Goal: Task Accomplishment & Management: Manage account settings

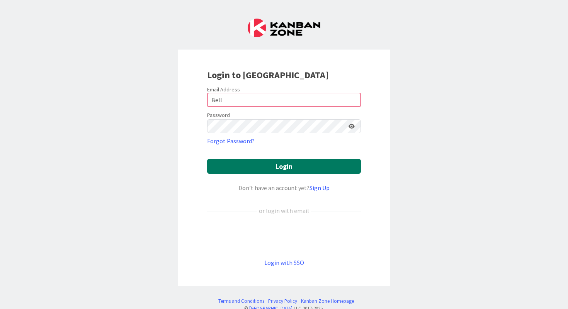
click at [311, 167] on button "Login" at bounding box center [284, 166] width 154 height 15
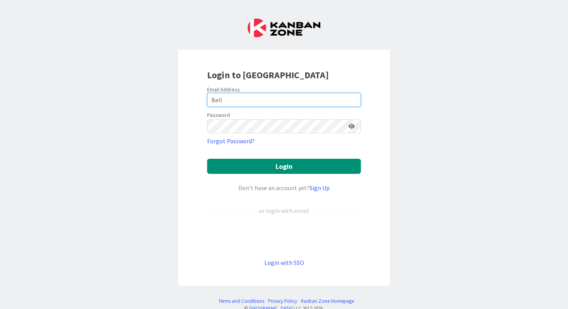
drag, startPoint x: 277, startPoint y: 98, endPoint x: 188, endPoint y: 97, distance: 89.7
click at [188, 97] on div "Login to [GEOGRAPHIC_DATA] Email Address Bell Password Forgot Password? Login D…" at bounding box center [284, 167] width 212 height 236
type input "[EMAIL_ADDRESS][DOMAIN_NAME]"
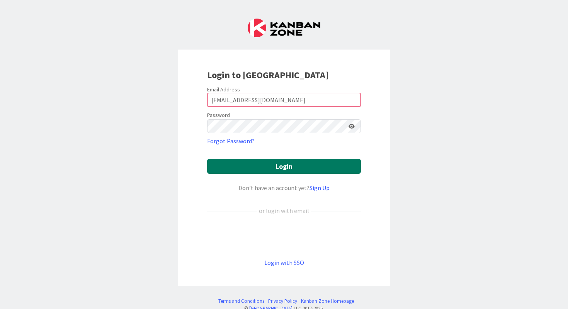
click at [285, 161] on button "Login" at bounding box center [284, 166] width 154 height 15
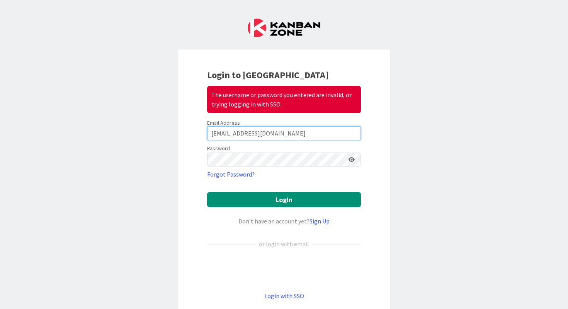
click at [290, 133] on input "Turnerlbell@gmail.com" at bounding box center [284, 133] width 154 height 14
drag, startPoint x: 283, startPoint y: 137, endPoint x: 201, endPoint y: 134, distance: 82.8
click at [201, 134] on div "Login to Kanban Zone The username or password you entered are invalid, or tryin…" at bounding box center [284, 183] width 212 height 269
type input "Turnerlbell@knoxschools.org"
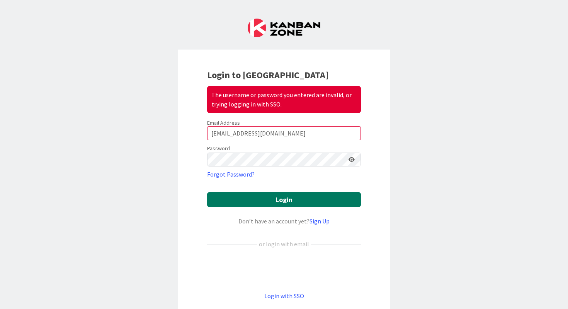
click at [276, 195] on button "Login" at bounding box center [284, 199] width 154 height 15
click at [280, 196] on button "Login" at bounding box center [284, 199] width 154 height 15
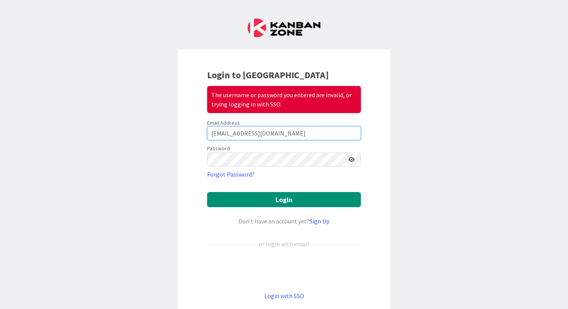
drag, startPoint x: 291, startPoint y: 132, endPoint x: 214, endPoint y: 139, distance: 77.2
click at [214, 139] on input "Turnerlbell@knoxschools.org" at bounding box center [284, 133] width 154 height 14
click at [345, 166] on form "Email Address Turnerlbell@knoxschools.org Password Forgot Password? Login Don’t…" at bounding box center [284, 209] width 154 height 181
type input "Turnerlbell@gmail.com"
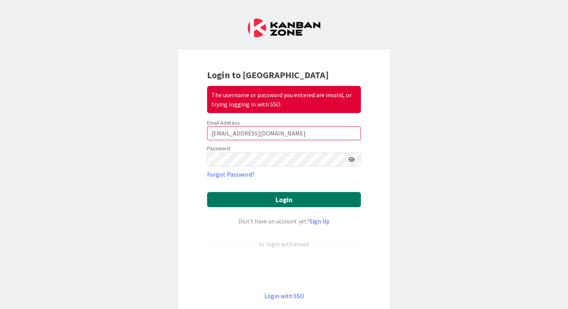
click at [291, 195] on button "Login" at bounding box center [284, 199] width 154 height 15
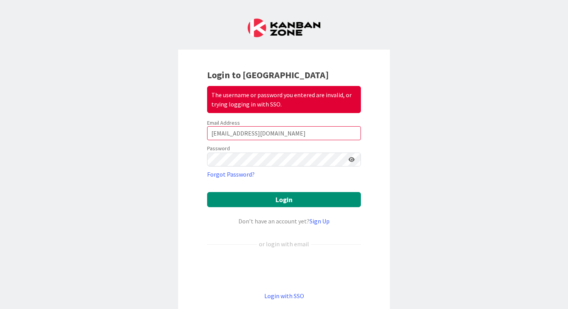
click at [353, 161] on icon at bounding box center [352, 159] width 6 height 5
click at [353, 161] on icon at bounding box center [351, 159] width 7 height 5
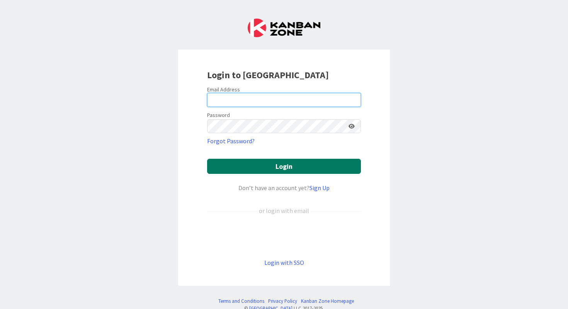
type input "Bell"
click at [300, 172] on button "Login" at bounding box center [284, 166] width 154 height 15
click at [290, 169] on button "Login" at bounding box center [284, 166] width 154 height 15
drag, startPoint x: 244, startPoint y: 99, endPoint x: 208, endPoint y: 99, distance: 36.4
click at [207, 99] on input "Bell" at bounding box center [284, 100] width 154 height 14
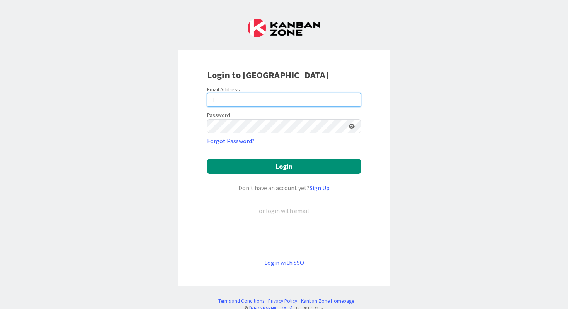
type input "[PERSON_NAME][EMAIL_ADDRESS][DOMAIN_NAME]"
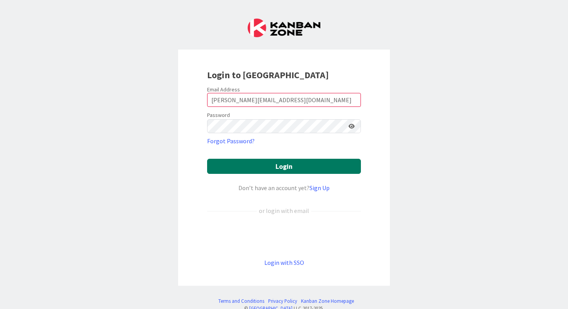
click at [283, 171] on button "Login" at bounding box center [284, 166] width 154 height 15
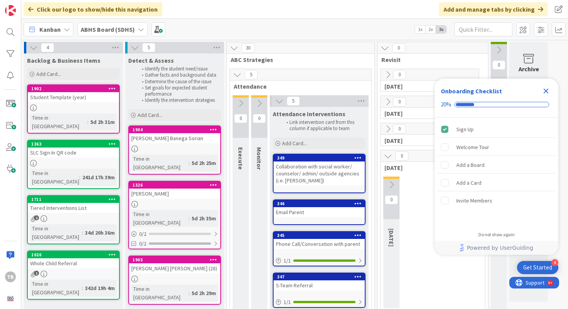
click at [544, 94] on icon "Close Checklist" at bounding box center [546, 90] width 9 height 9
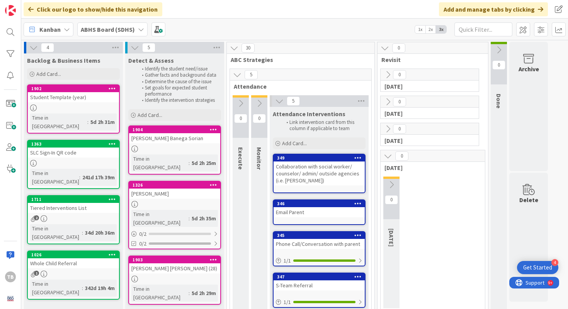
click at [263, 96] on div at bounding box center [259, 96] width 16 height 2
click at [263, 99] on icon at bounding box center [259, 103] width 9 height 9
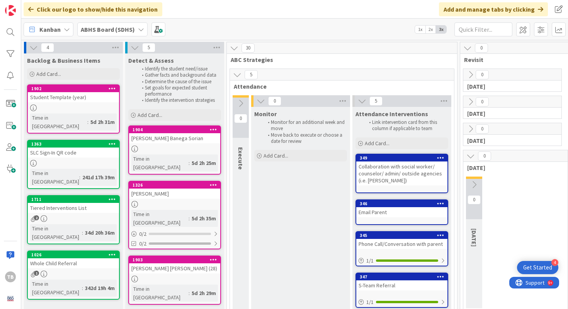
click at [241, 99] on icon at bounding box center [241, 103] width 9 height 9
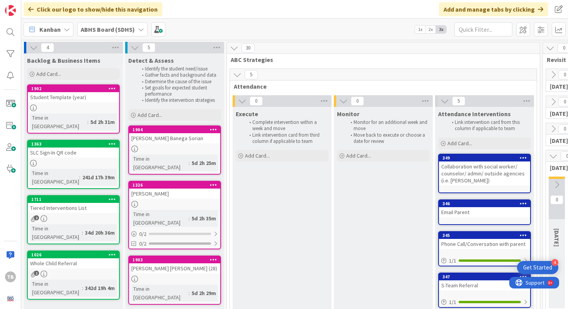
click at [241, 98] on icon at bounding box center [242, 101] width 9 height 9
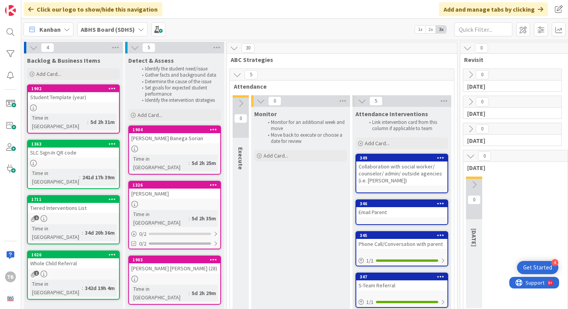
click at [256, 101] on button at bounding box center [261, 101] width 10 height 10
